Goal: Transaction & Acquisition: Purchase product/service

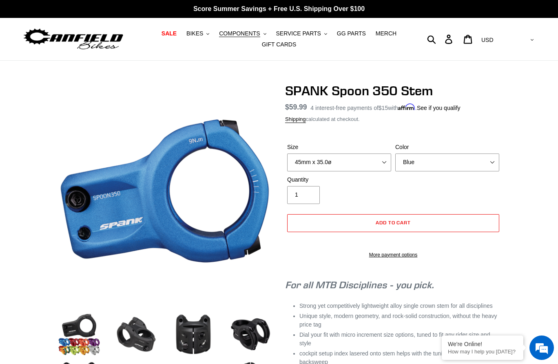
select select "Blue"
click at [170, 33] on span "SALE" at bounding box center [168, 33] width 15 height 7
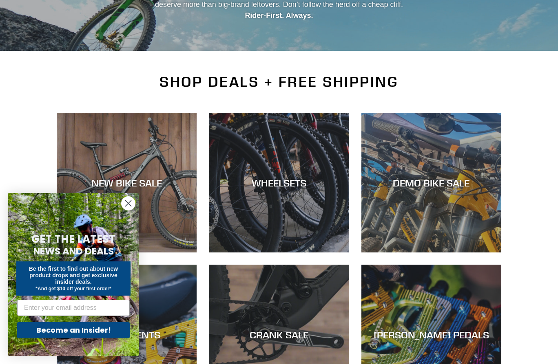
scroll to position [165, 0]
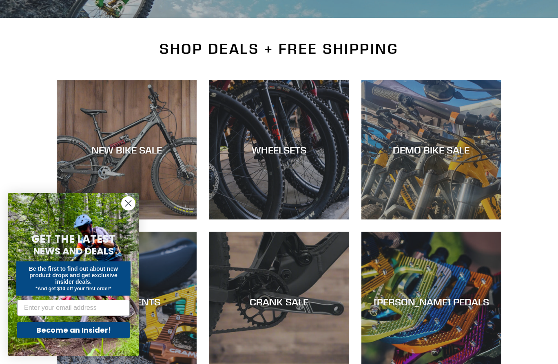
click at [131, 205] on circle "Close dialog" at bounding box center [127, 203] width 13 height 13
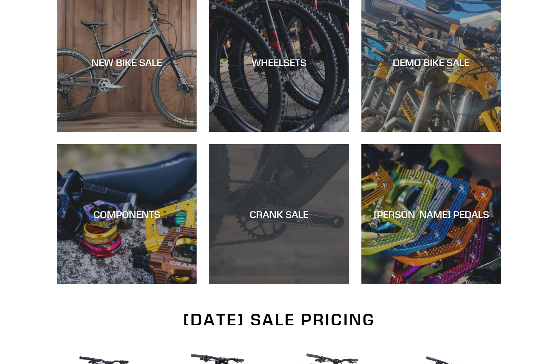
scroll to position [336, 0]
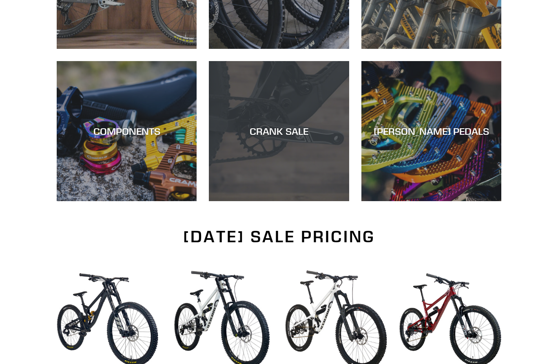
click at [271, 128] on div "CRANK SALE" at bounding box center [279, 132] width 140 height 12
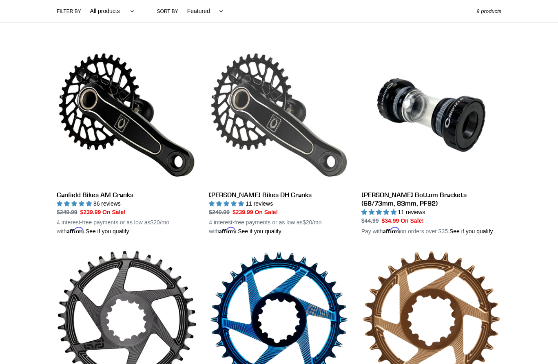
scroll to position [201, 0]
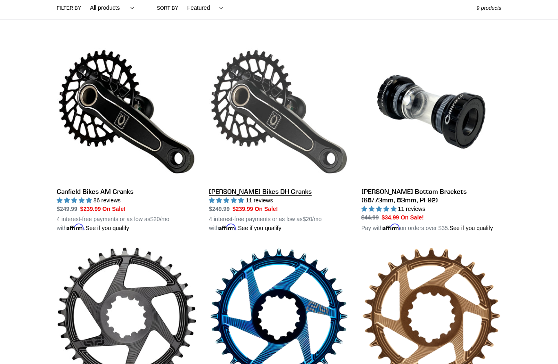
click at [271, 128] on link "[PERSON_NAME] Bikes DH Cranks" at bounding box center [279, 137] width 140 height 191
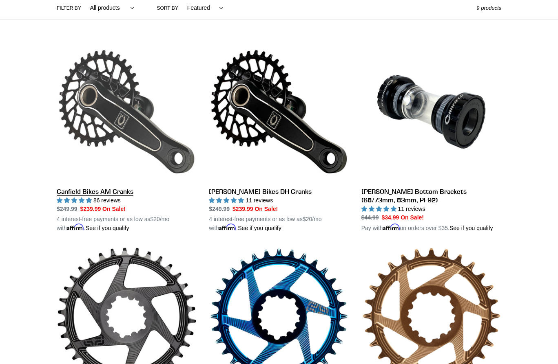
click at [121, 95] on link "Canfield Bikes AM Cranks" at bounding box center [127, 137] width 140 height 191
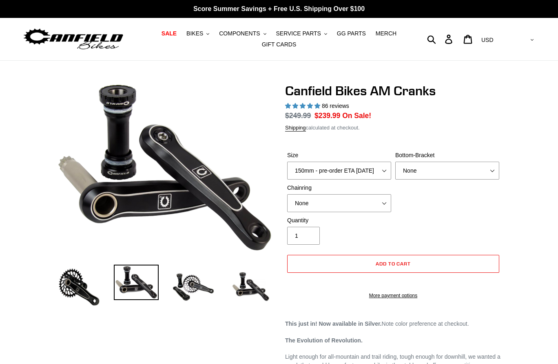
select select "highest-rating"
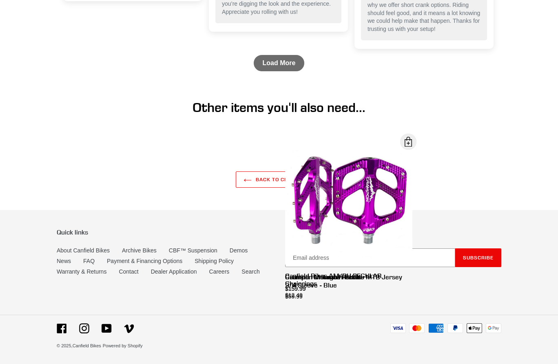
scroll to position [1506, 0]
